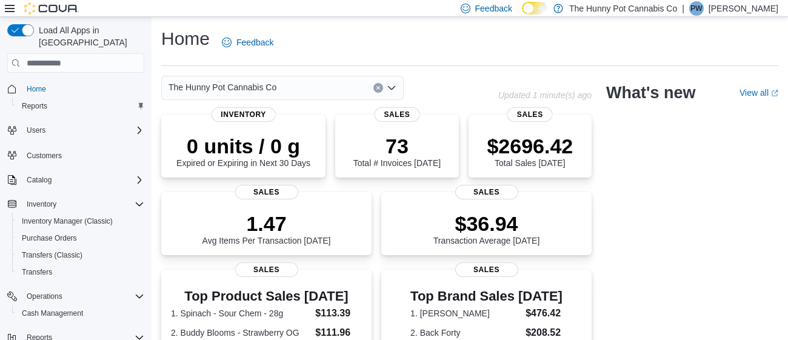
click at [755, 8] on p "[PERSON_NAME]" at bounding box center [743, 8] width 70 height 15
